Goal: Task Accomplishment & Management: Manage account settings

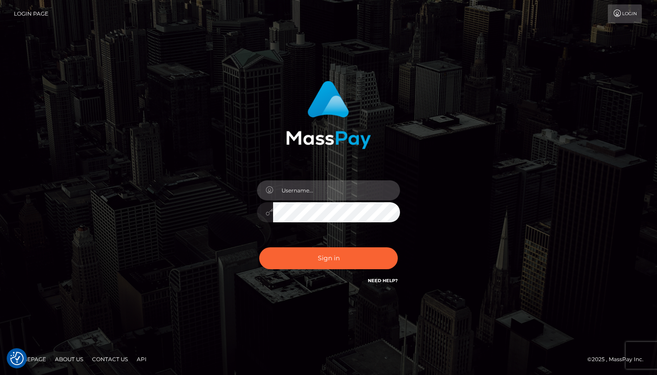
type input "brittanyboyko@gmail.com"
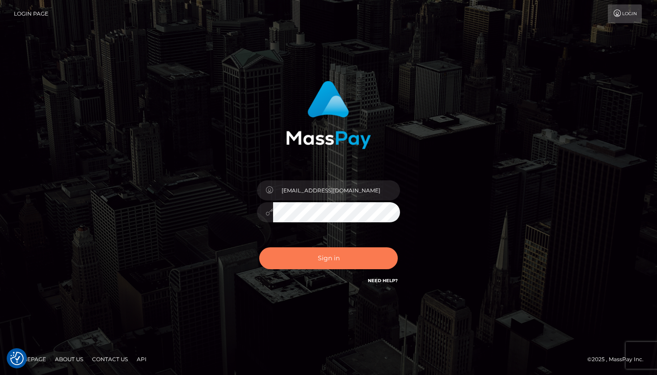
click at [315, 253] on button "Sign in" at bounding box center [328, 259] width 139 height 22
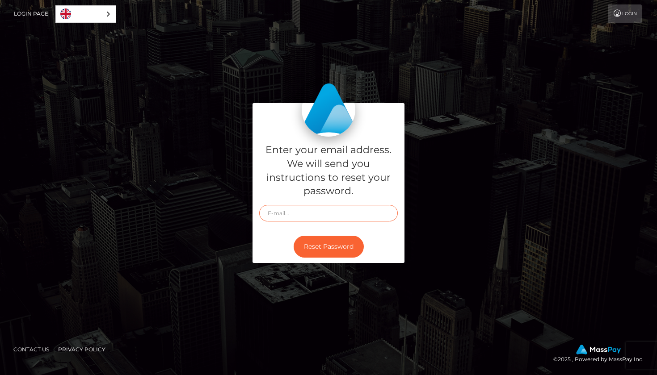
click at [334, 216] on input "text" at bounding box center [328, 213] width 139 height 17
type input "[EMAIL_ADDRESS][DOMAIN_NAME]"
click at [324, 245] on button "Reset Password" at bounding box center [329, 247] width 70 height 22
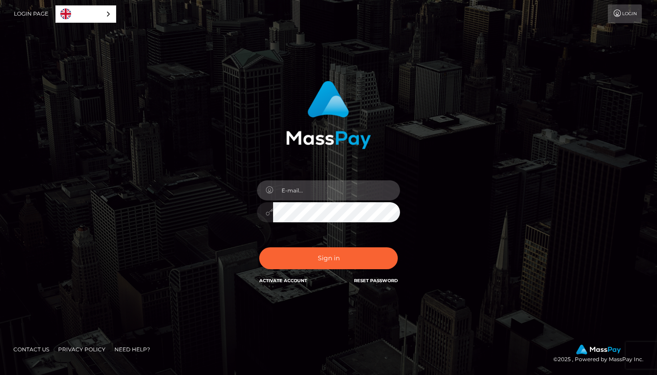
type input "[EMAIL_ADDRESS][DOMAIN_NAME]"
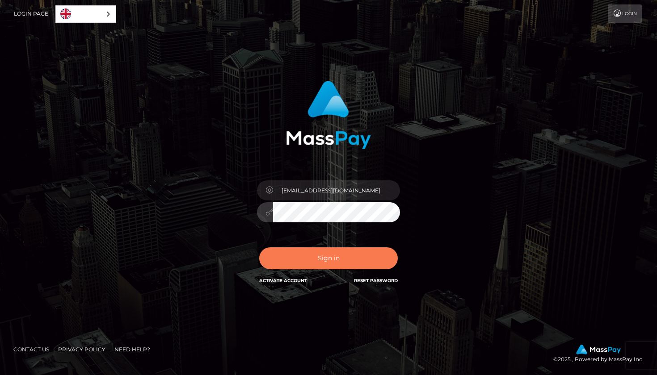
click at [336, 260] on button "Sign in" at bounding box center [328, 259] width 139 height 22
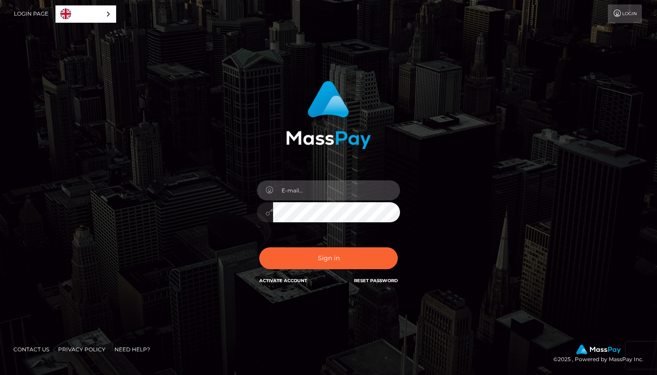
type input "[EMAIL_ADDRESS][DOMAIN_NAME]"
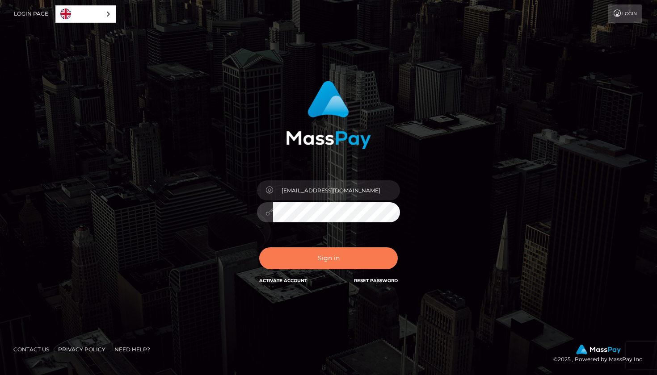
click at [351, 257] on button "Sign in" at bounding box center [328, 259] width 139 height 22
